Goal: Task Accomplishment & Management: Use online tool/utility

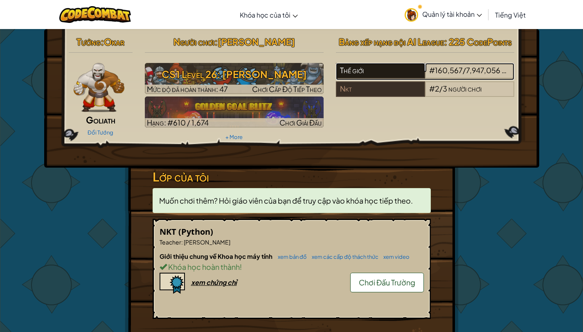
click at [360, 68] on div "Thế giới" at bounding box center [380, 71] width 89 height 16
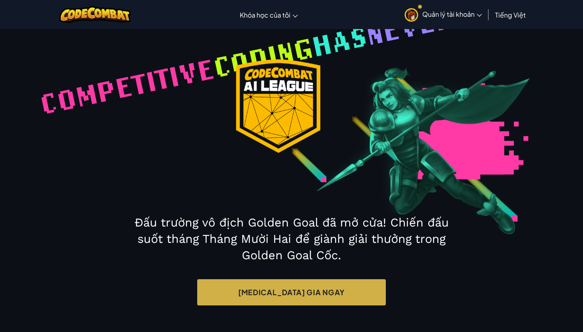
click at [112, 90] on span "Competitive" at bounding box center [127, 86] width 181 height 72
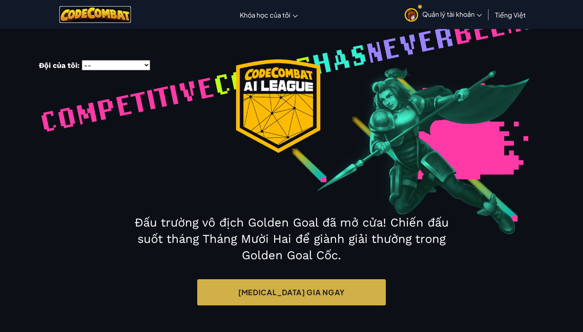
click at [96, 9] on img at bounding box center [95, 14] width 72 height 17
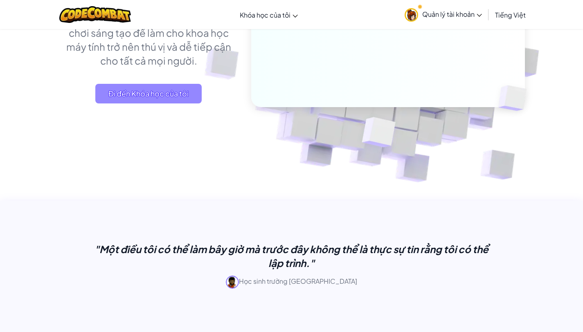
scroll to position [159, 0]
click at [165, 95] on span "Đi đến Khóa học của tôi" at bounding box center [148, 94] width 106 height 20
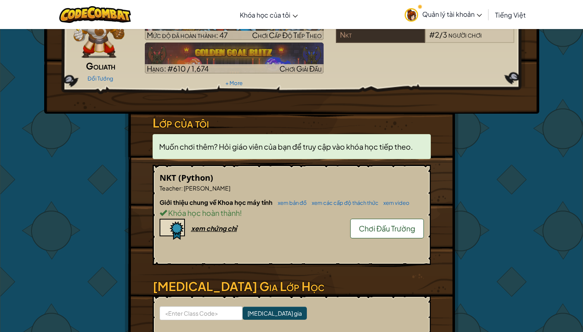
scroll to position [158, 0]
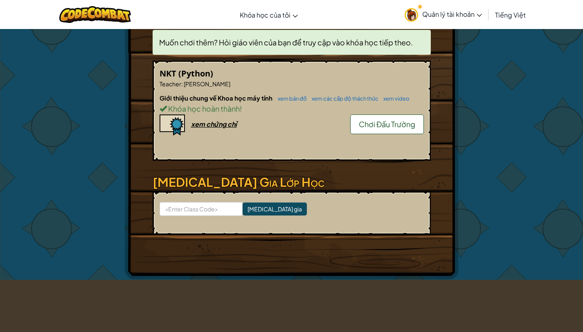
click at [380, 122] on span "Chơi Đấu Trường" at bounding box center [387, 124] width 57 height 9
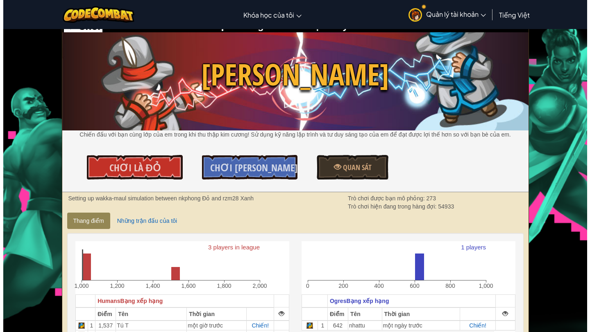
scroll to position [57, 0]
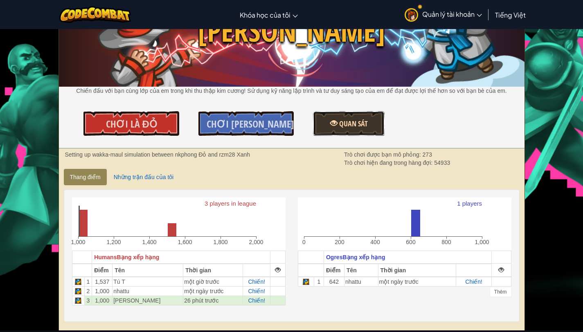
click at [350, 127] on span "Quan sát" at bounding box center [353, 124] width 30 height 10
click at [339, 124] on span "Quan sát" at bounding box center [353, 124] width 30 height 10
click at [159, 126] on link "Chơi là Đỏ" at bounding box center [132, 123] width 96 height 25
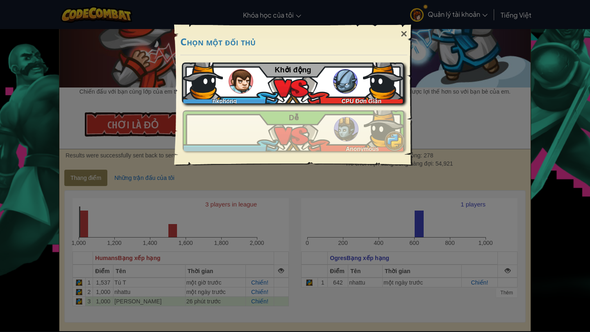
click at [325, 97] on div "CPU Đơn Giản" at bounding box center [359, 99] width 89 height 8
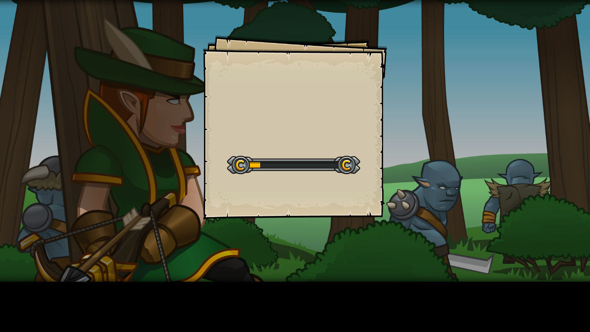
click at [303, 132] on div "Goals Start Level Không kết nối được với server Bạn cần mua gói dịch vụ để được…" at bounding box center [295, 127] width 184 height 184
click at [304, 138] on div "Goals Start Level Không kết nối được với server Bạn cần mua gói dịch vụ để được…" at bounding box center [295, 127] width 184 height 184
drag, startPoint x: 302, startPoint y: 159, endPoint x: 300, endPoint y: 165, distance: 5.7
click at [301, 165] on div "Goals Start Level Không kết nối được với server Bạn cần mua gói dịch vụ để được…" at bounding box center [295, 127] width 184 height 184
drag, startPoint x: 249, startPoint y: 168, endPoint x: 240, endPoint y: 158, distance: 13.3
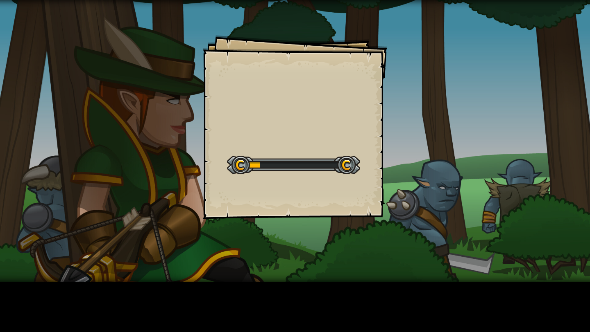
click at [245, 164] on div at bounding box center [293, 165] width 133 height 18
drag, startPoint x: 188, startPoint y: 144, endPoint x: 43, endPoint y: 57, distance: 169.7
click at [109, 106] on div "Goals Start Level Không kết nối được với server Bạn cần mua gói dịch vụ để được…" at bounding box center [295, 141] width 590 height 282
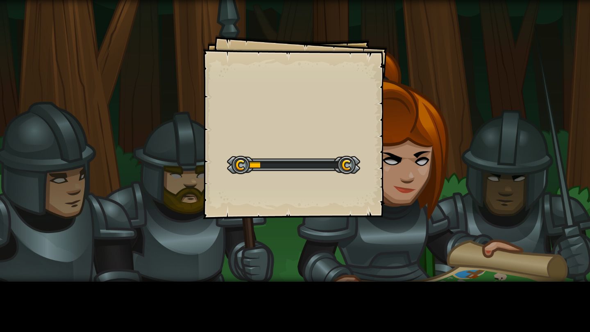
drag, startPoint x: 290, startPoint y: 165, endPoint x: 289, endPoint y: 153, distance: 11.9
click at [290, 164] on div at bounding box center [293, 165] width 133 height 18
drag, startPoint x: 287, startPoint y: 146, endPoint x: 281, endPoint y: 129, distance: 17.5
click at [284, 136] on div "Goals Start Level Không kết nối được với server Bạn cần mua gói dịch vụ để được…" at bounding box center [295, 127] width 184 height 184
click at [281, 129] on div "Goals Start Level Không kết nối được với server Bạn cần mua gói dịch vụ để được…" at bounding box center [295, 127] width 184 height 184
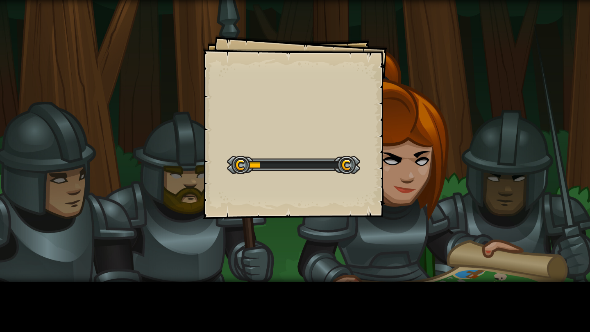
click at [281, 129] on div "Goals Start Level Không kết nối được với server Bạn cần mua gói dịch vụ để được…" at bounding box center [295, 127] width 184 height 184
click at [281, 128] on div "Goals Start Level Không kết nối được với server Bạn cần mua gói dịch vụ để được…" at bounding box center [295, 127] width 184 height 184
click at [281, 127] on div "Goals Start Level Không kết nối được với server Bạn cần mua gói dịch vụ để được…" at bounding box center [295, 127] width 184 height 184
click at [281, 126] on div "Goals Start Level Không kết nối được với server Bạn cần mua gói dịch vụ để được…" at bounding box center [295, 127] width 184 height 184
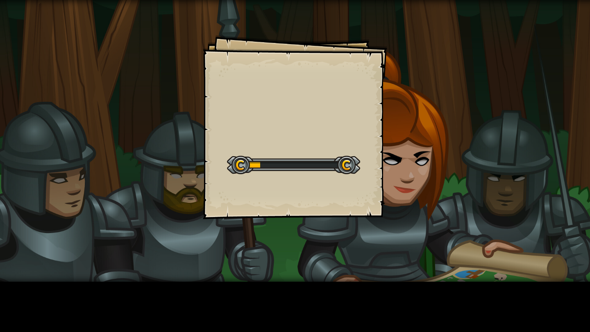
click at [280, 127] on div "Goals Start Level Không kết nối được với server Bạn cần mua gói dịch vụ để được…" at bounding box center [295, 127] width 184 height 184
